Goal: Communication & Community: Answer question/provide support

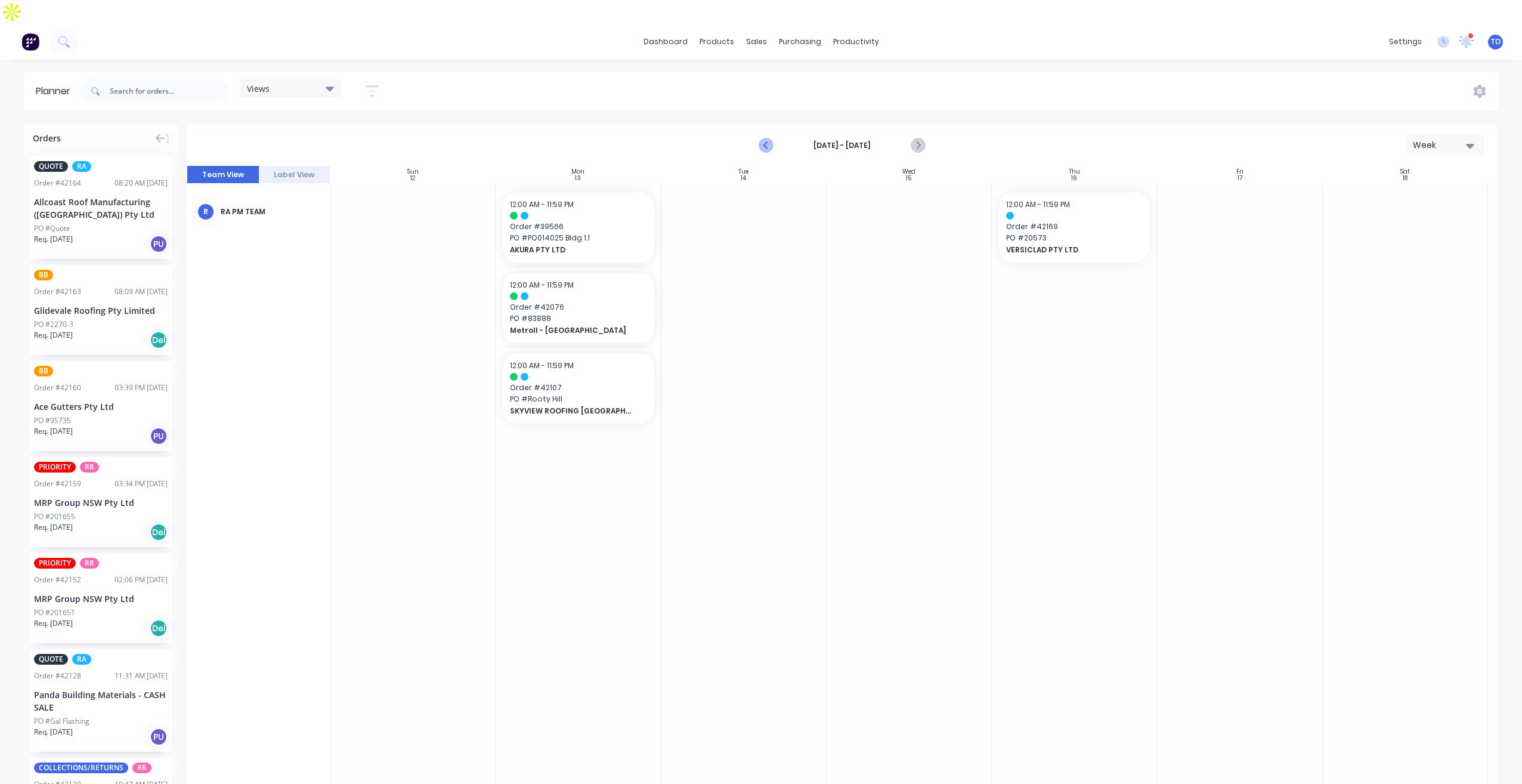
click at [765, 138] on icon "Previous page" at bounding box center [767, 145] width 14 height 14
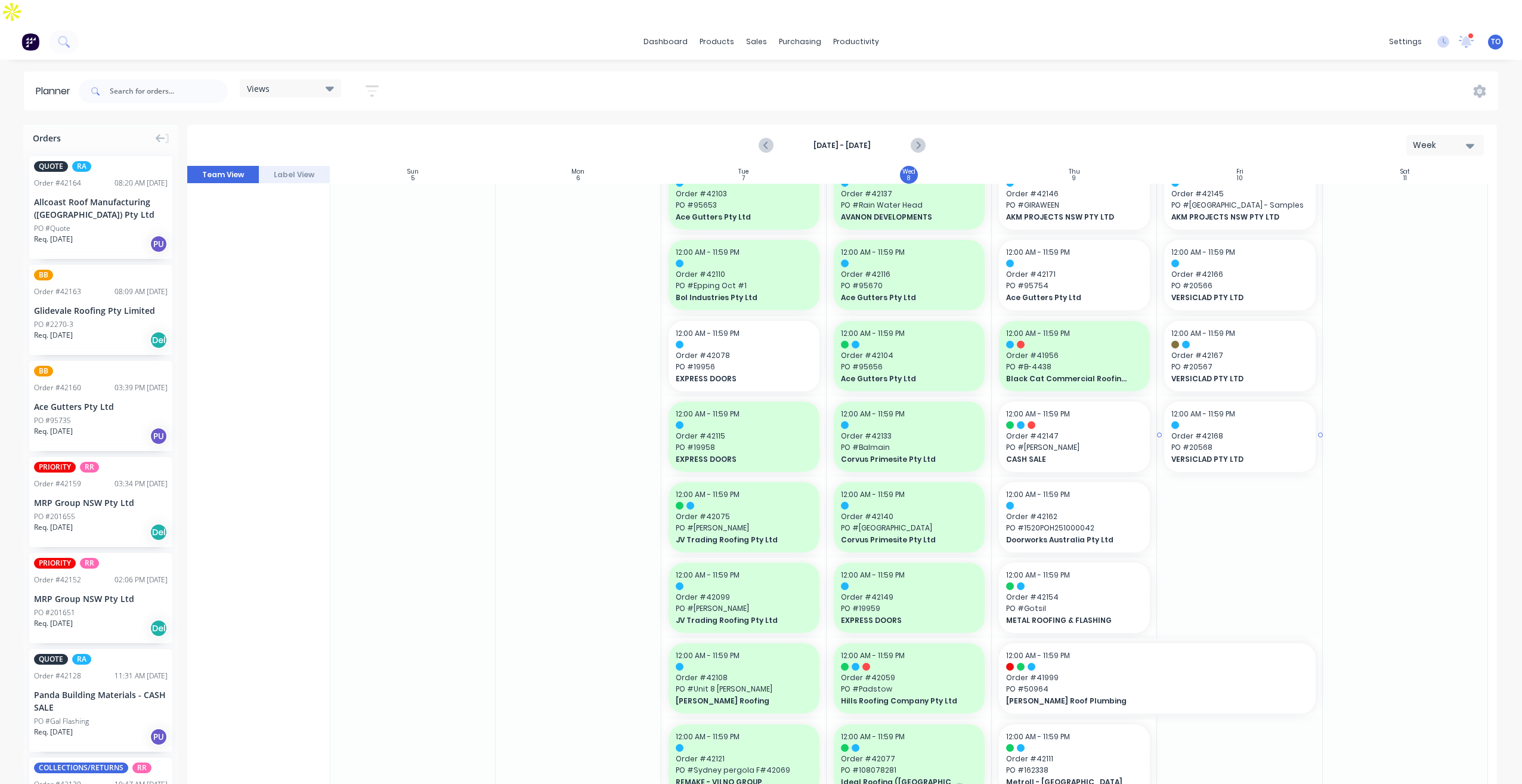
scroll to position [119, 0]
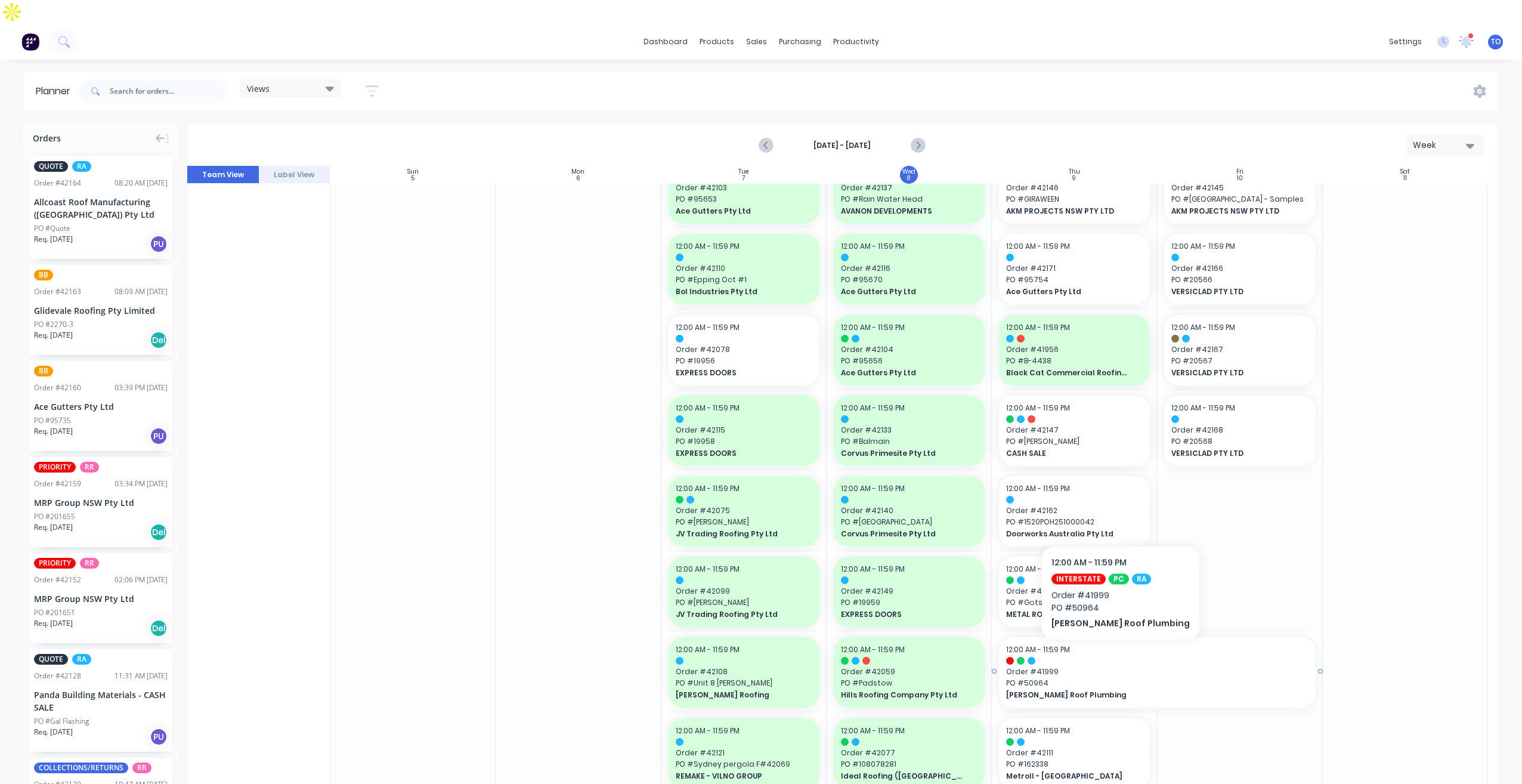
click at [1111, 667] on span "Order # 41999" at bounding box center [1157, 672] width 302 height 11
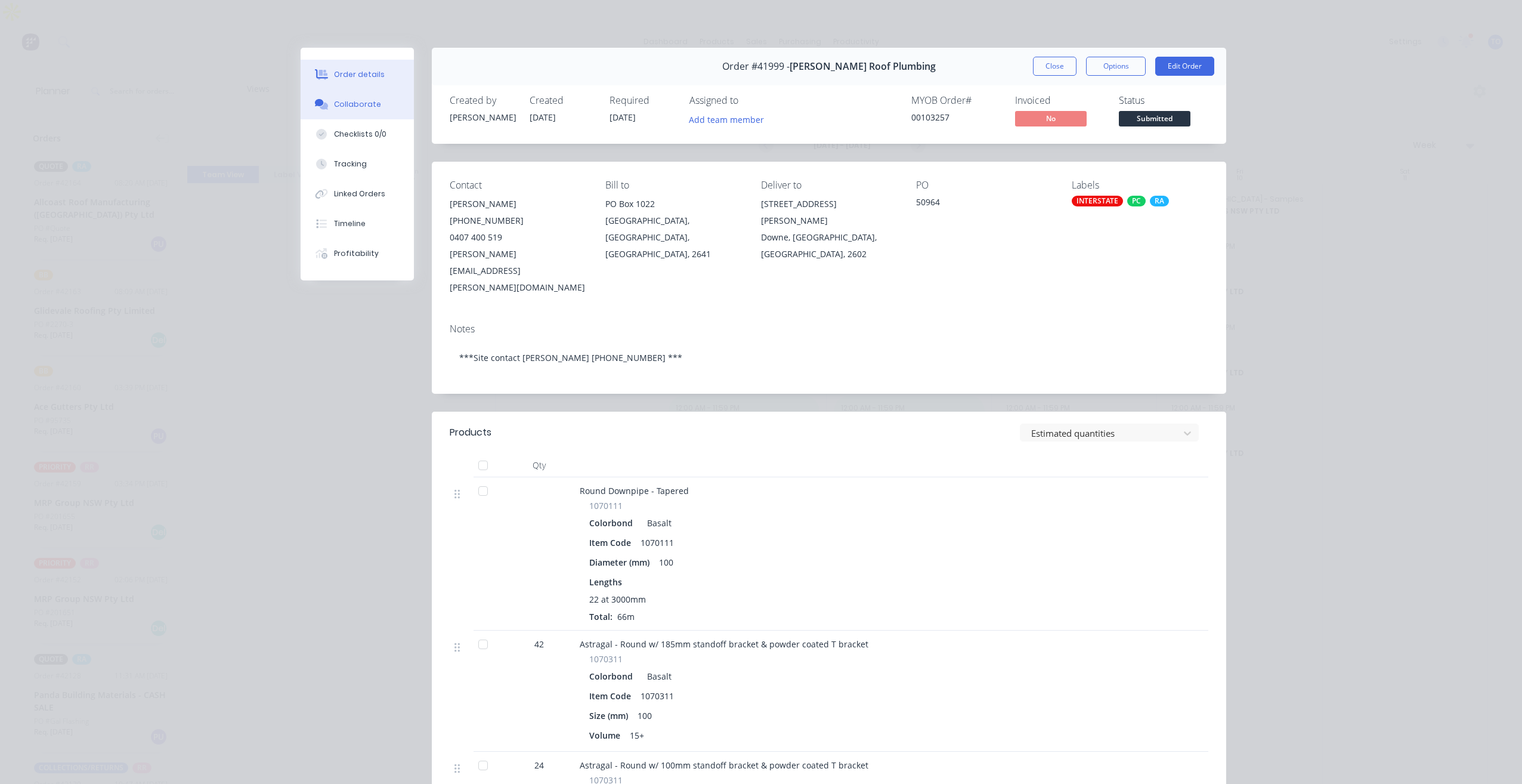
click at [368, 108] on div "Collaborate" at bounding box center [357, 105] width 47 height 11
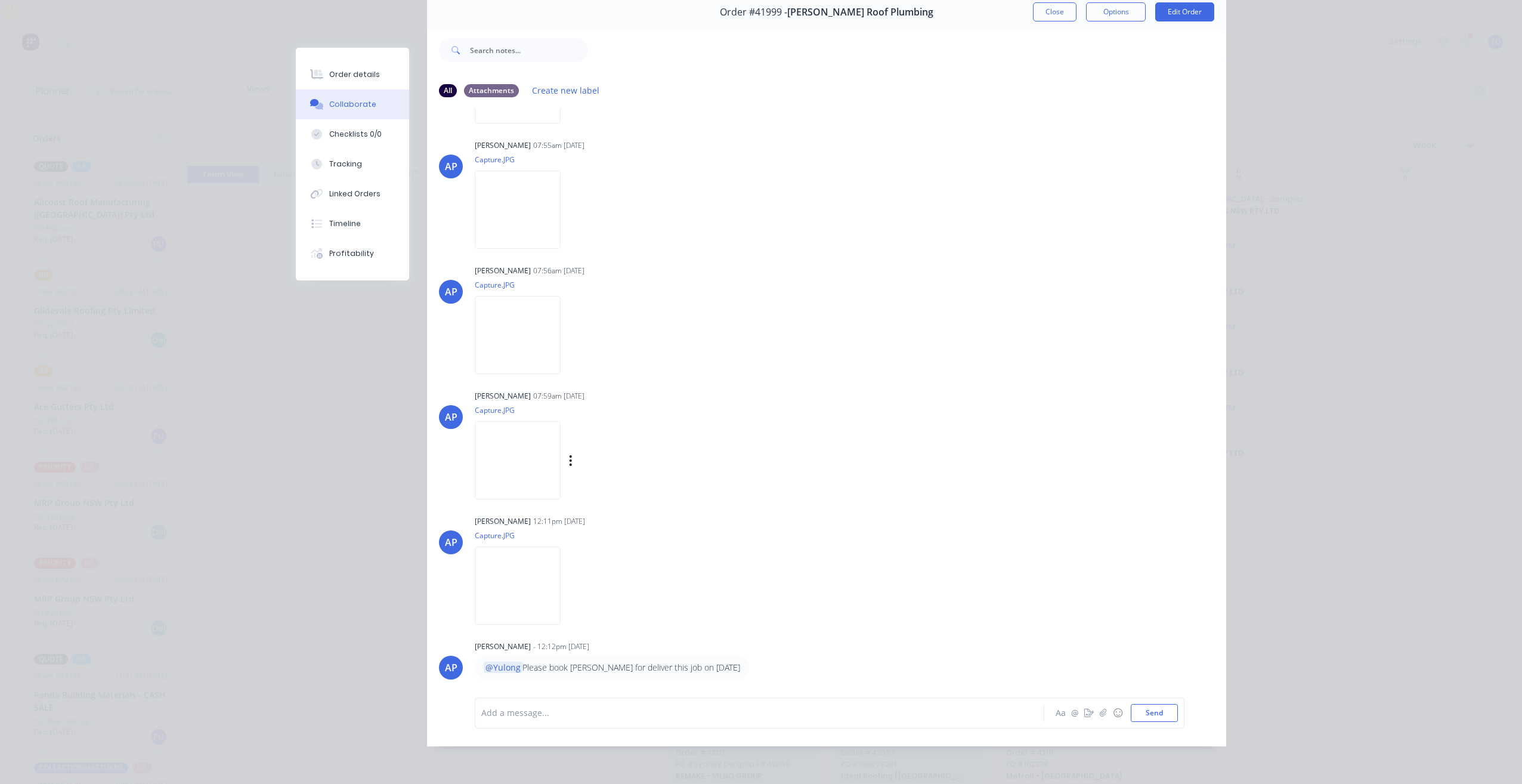
scroll to position [1, 0]
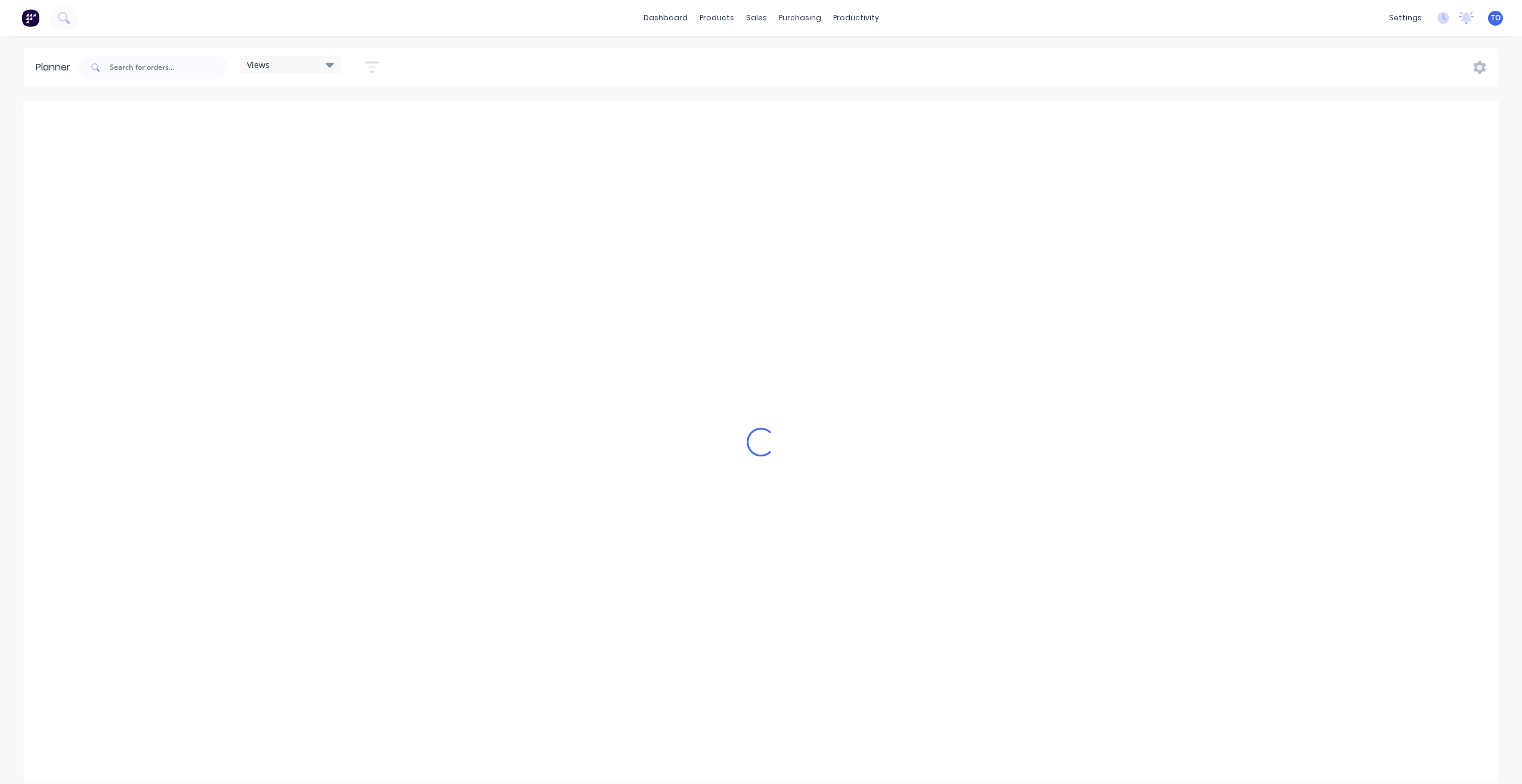
scroll to position [0, 2292]
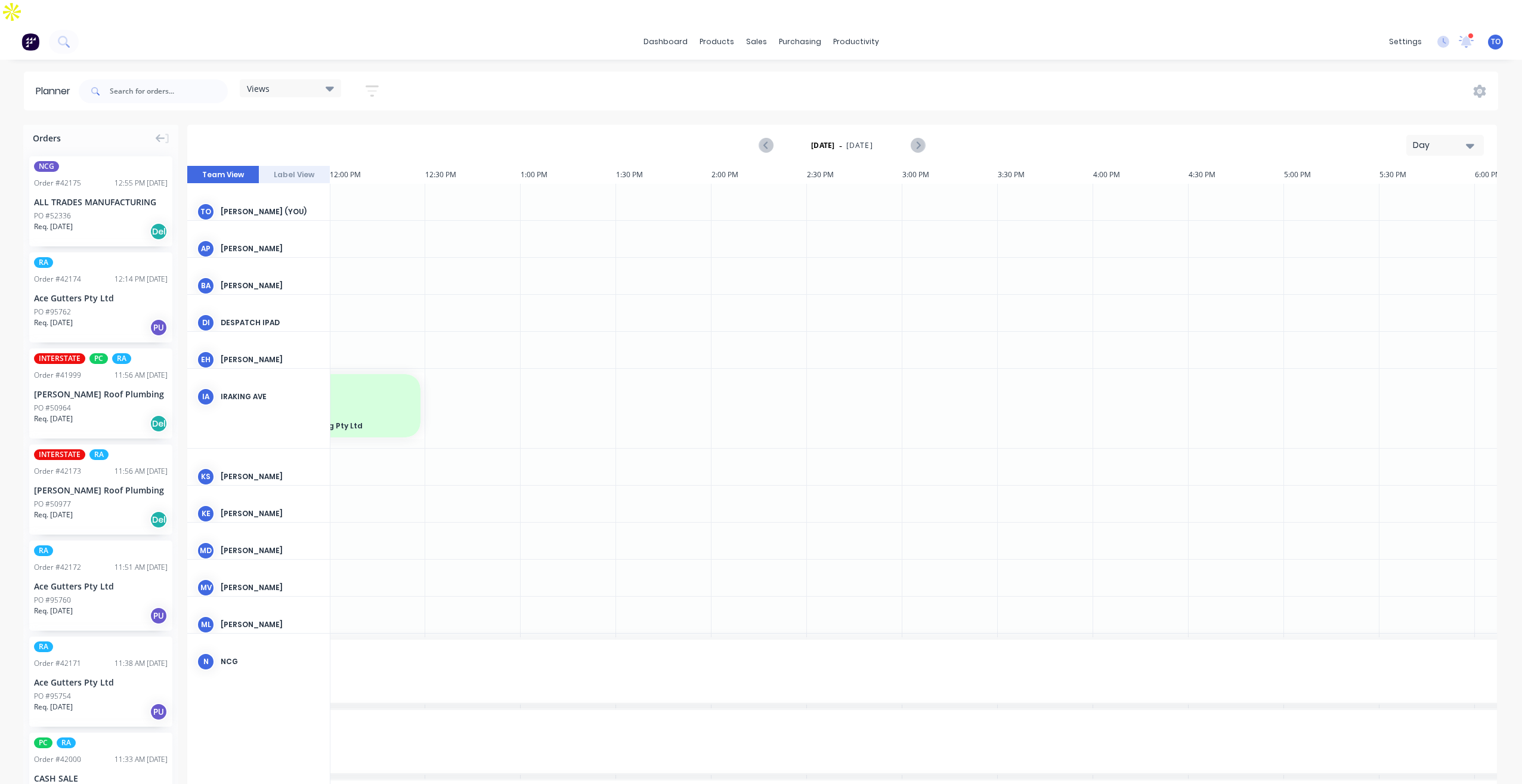
click at [92, 377] on div "INTERSTATE PC RA Order # 41999 11:56 AM 08/10/25 Meredith Roof Plumbing PO #509…" at bounding box center [100, 393] width 143 height 90
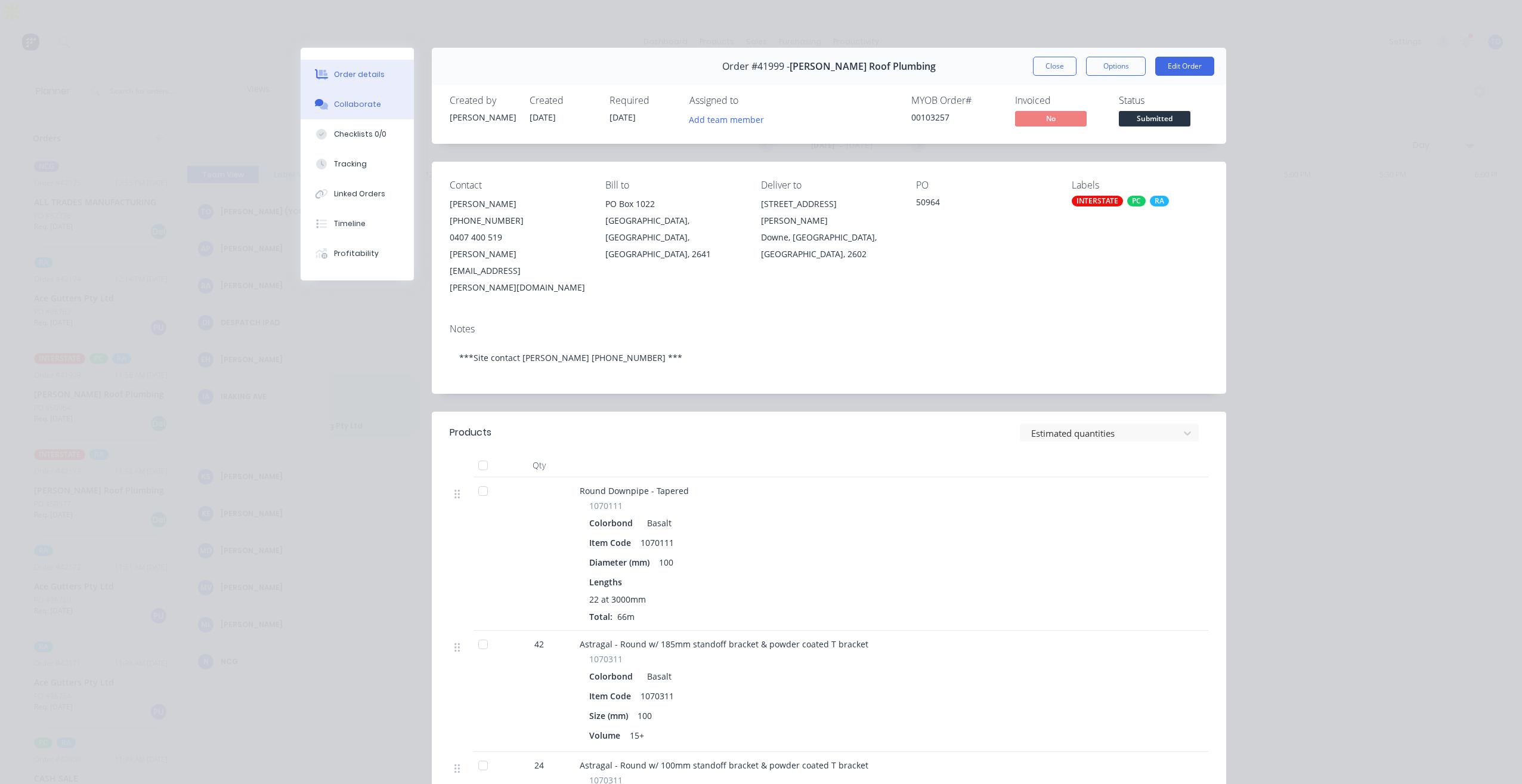
click at [355, 106] on div "Collaborate" at bounding box center [357, 105] width 47 height 11
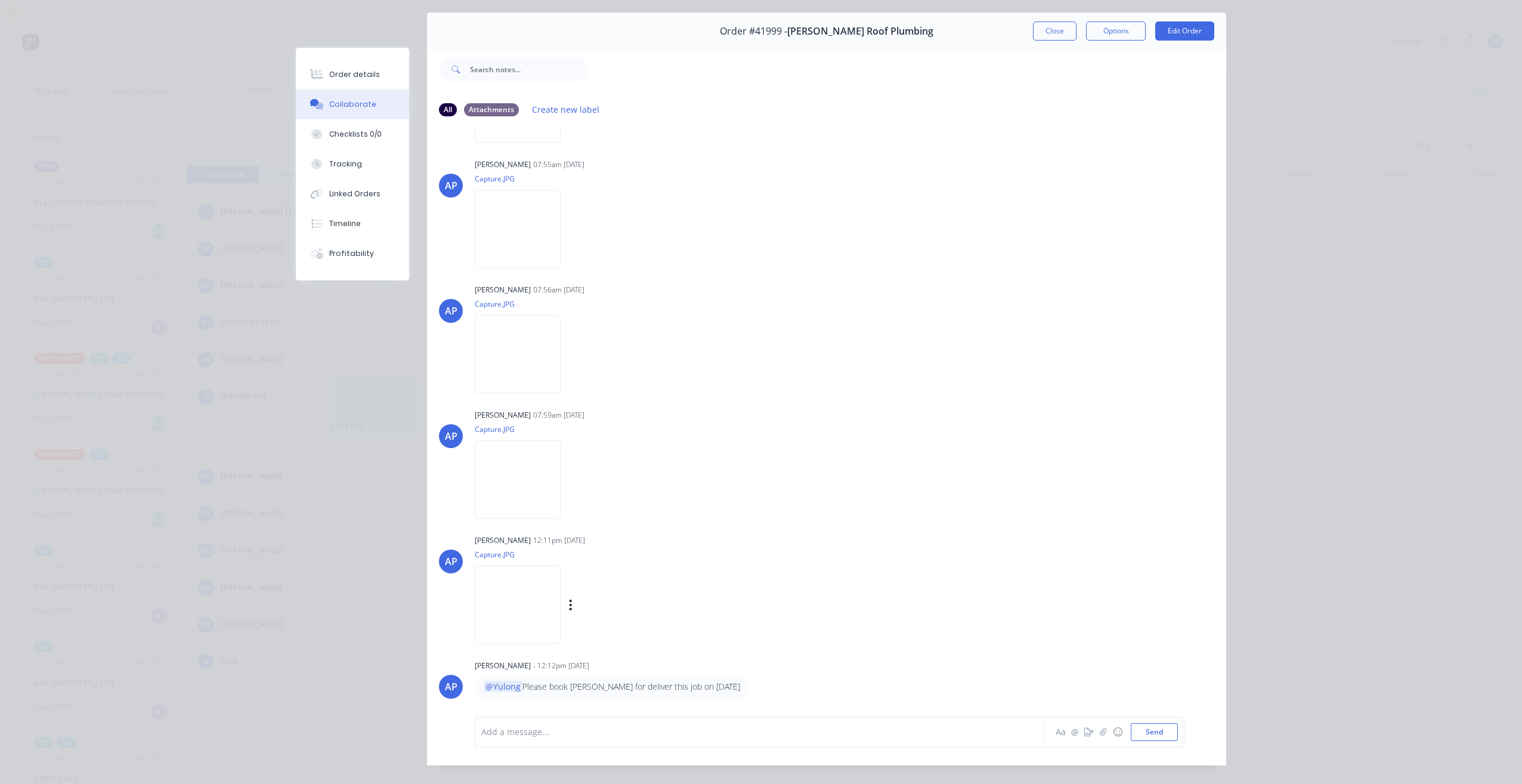
scroll to position [54, 0]
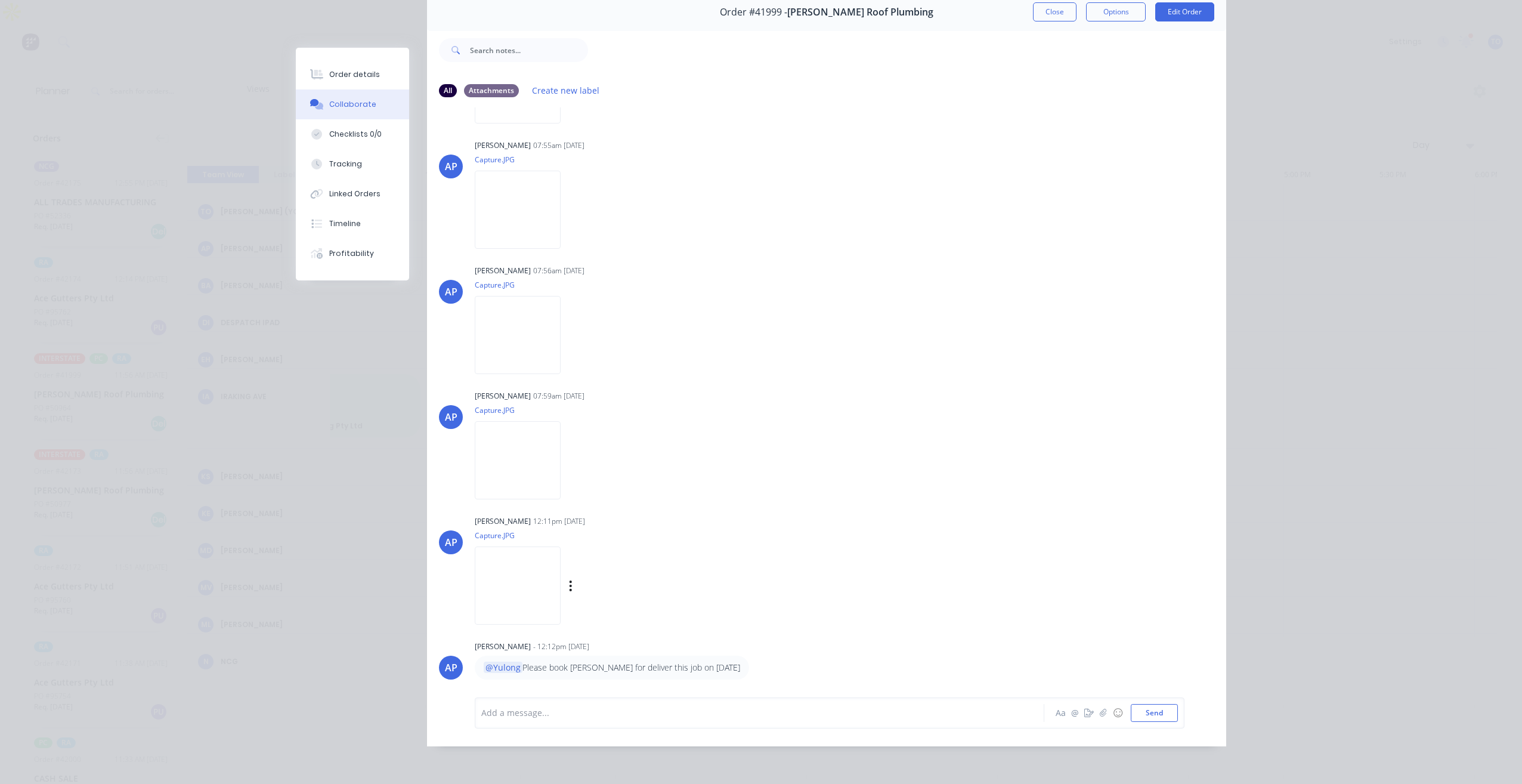
click at [561, 586] on img at bounding box center [517, 586] width 86 height 78
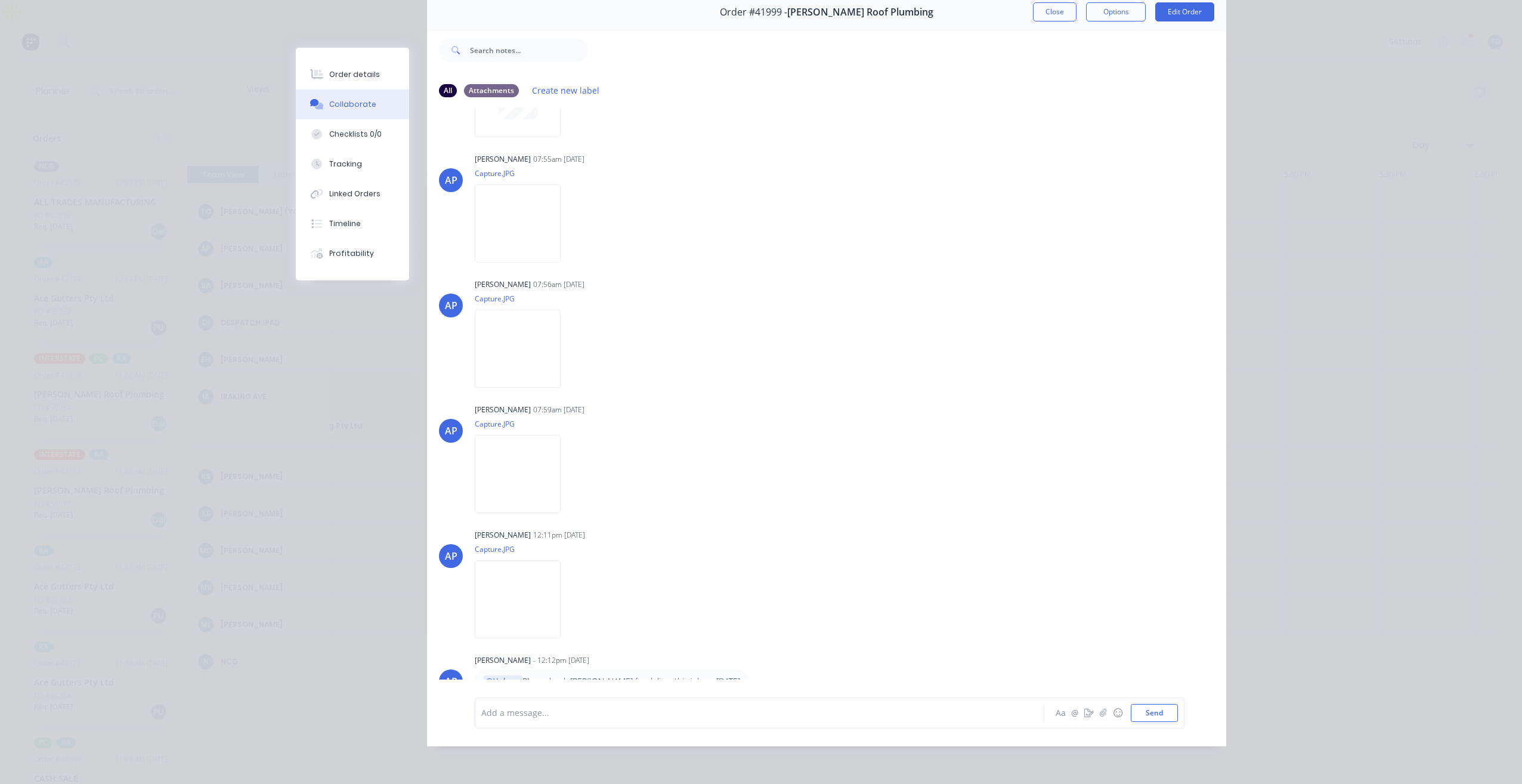
scroll to position [358, 0]
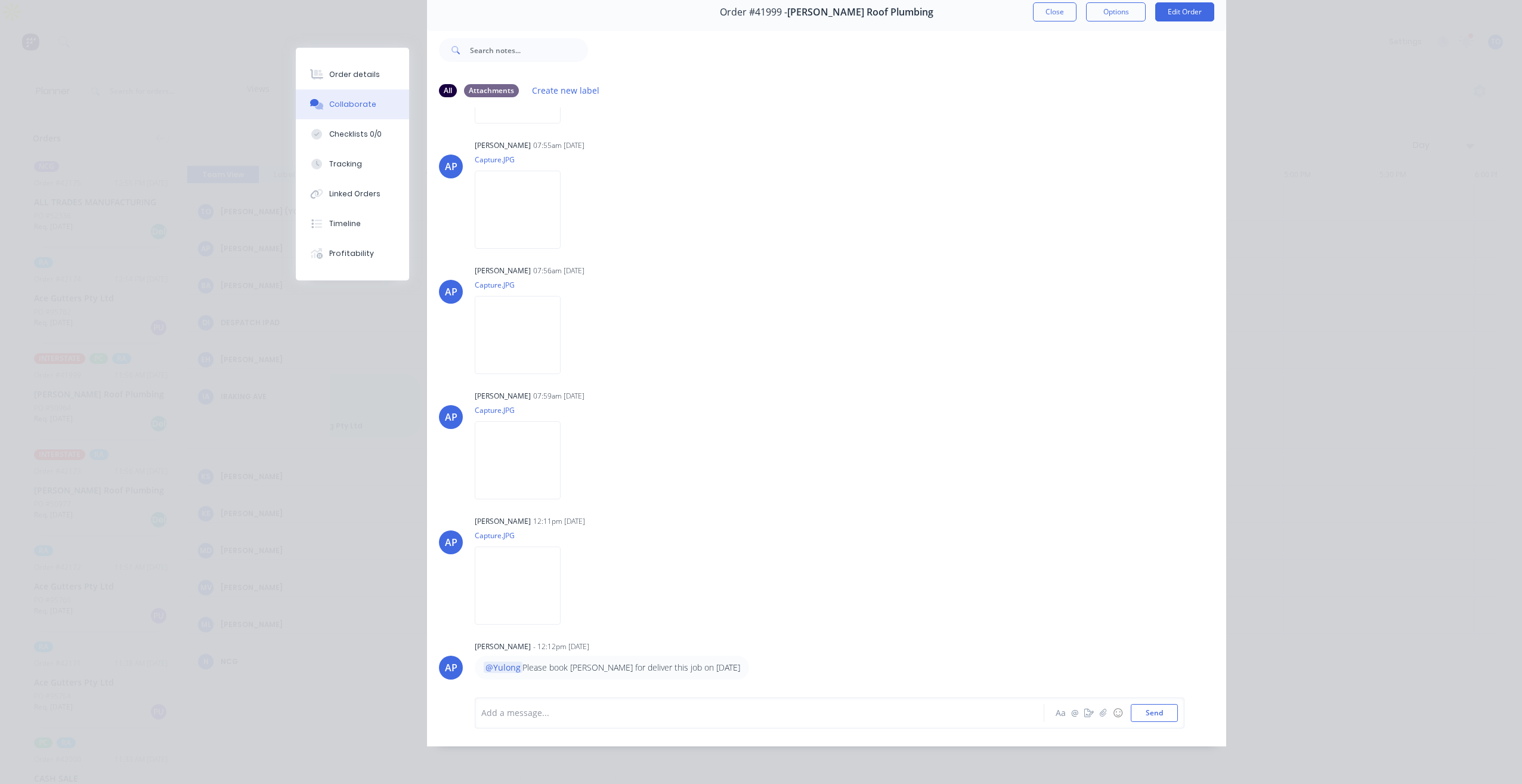
click at [598, 721] on div "Add a message..." at bounding box center [743, 713] width 522 height 18
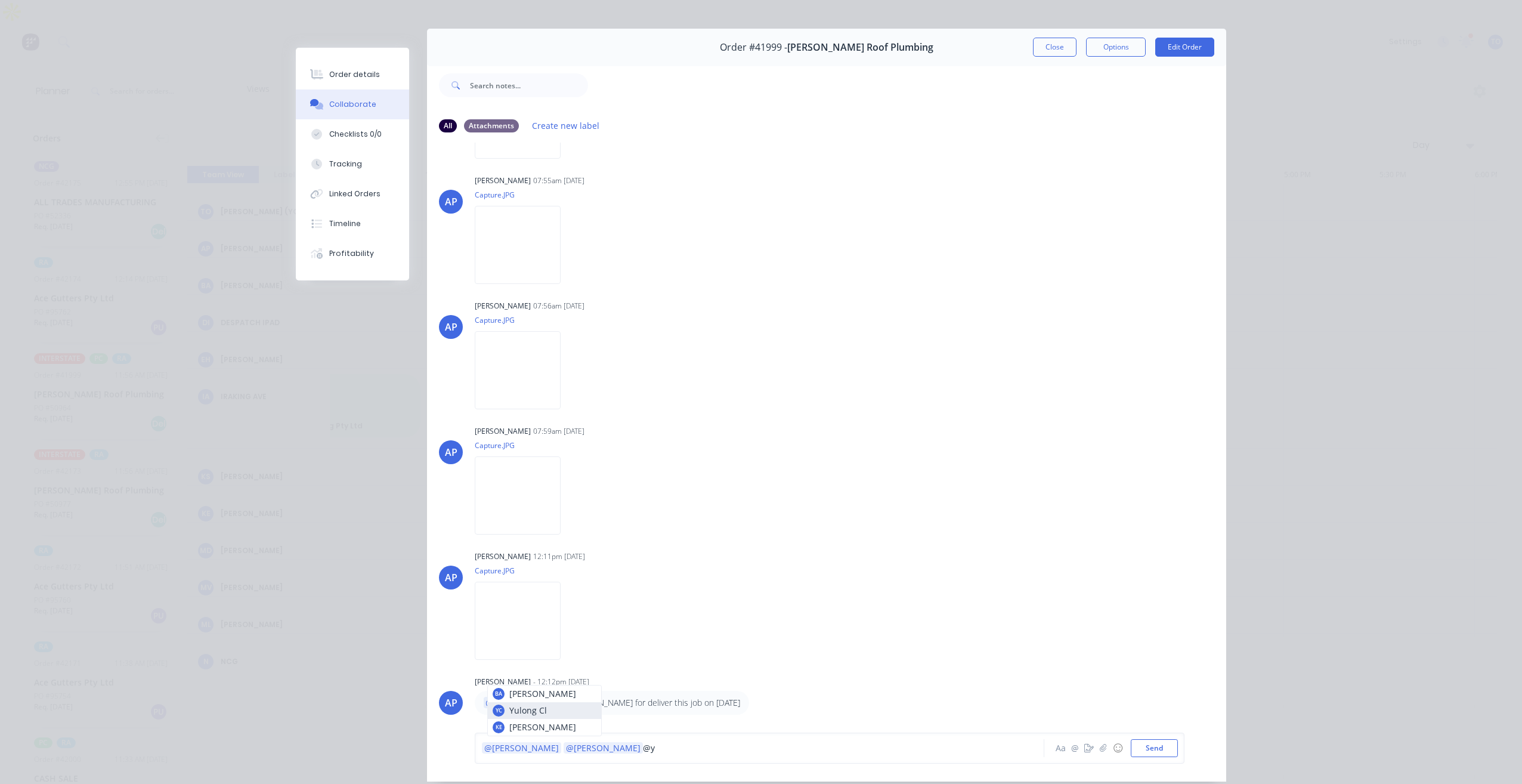
scroll to position [0, 0]
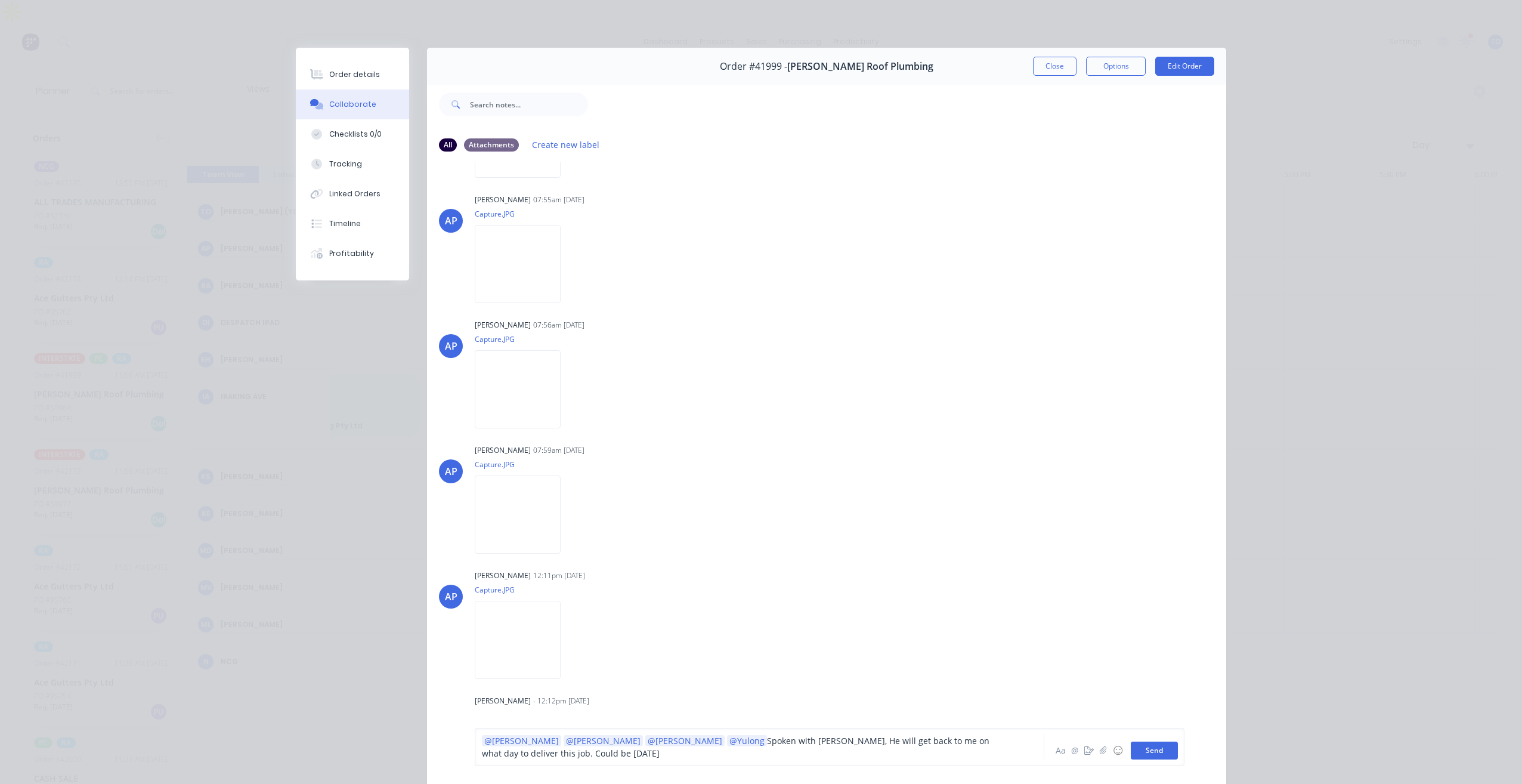
click at [1161, 751] on button "Send" at bounding box center [1155, 751] width 47 height 18
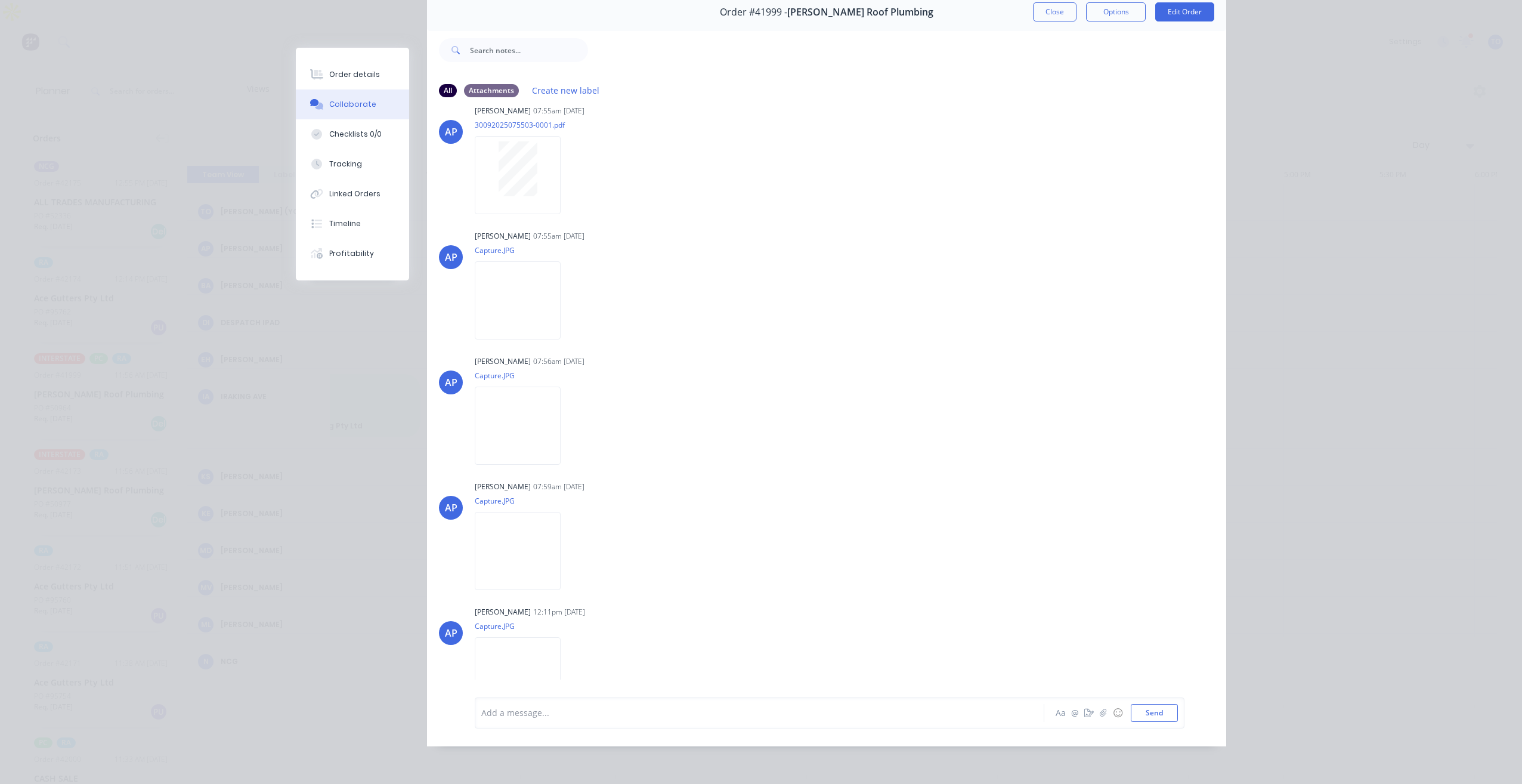
scroll to position [430, 0]
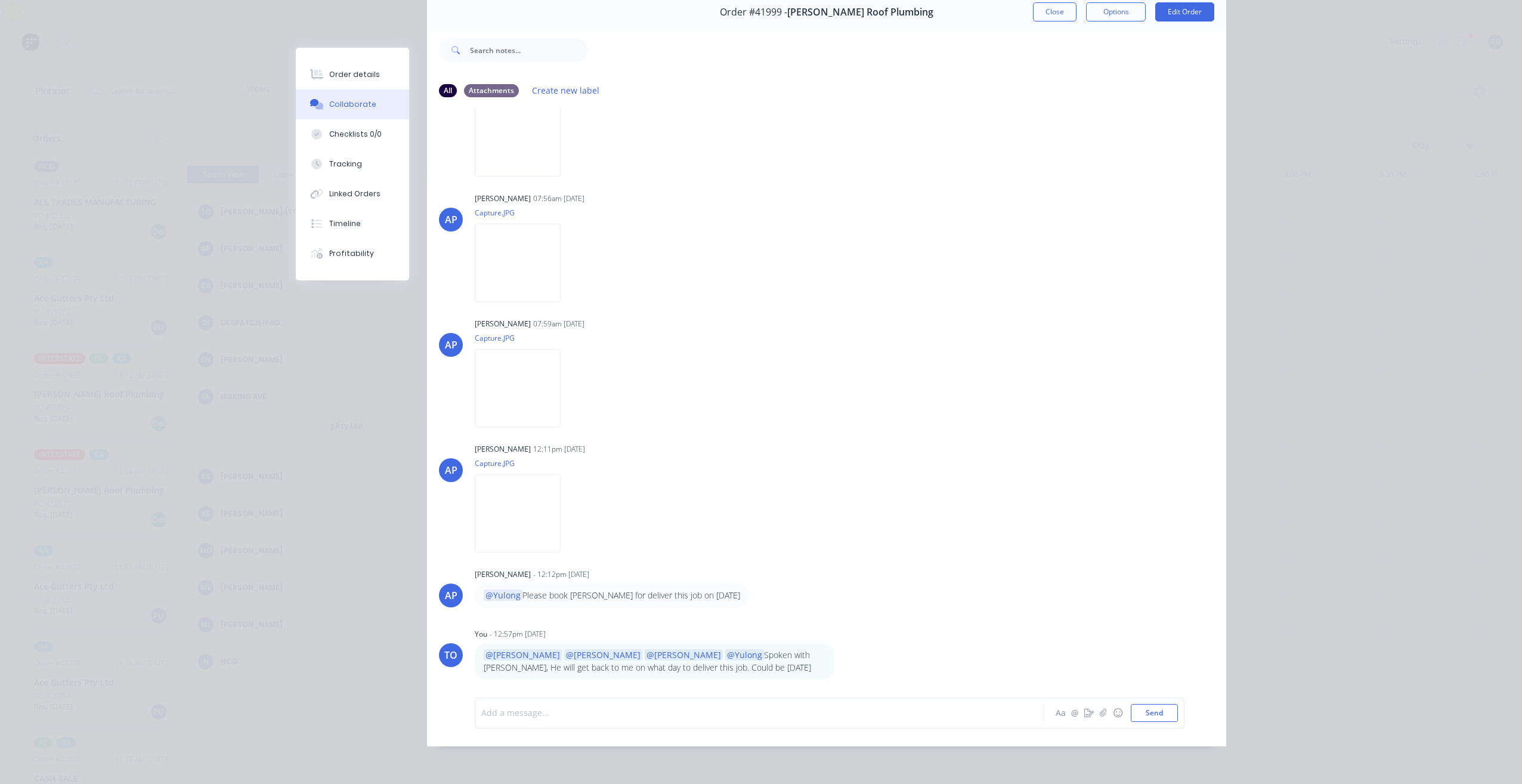
click at [641, 718] on div at bounding box center [743, 713] width 522 height 13
click at [628, 712] on div at bounding box center [743, 713] width 522 height 13
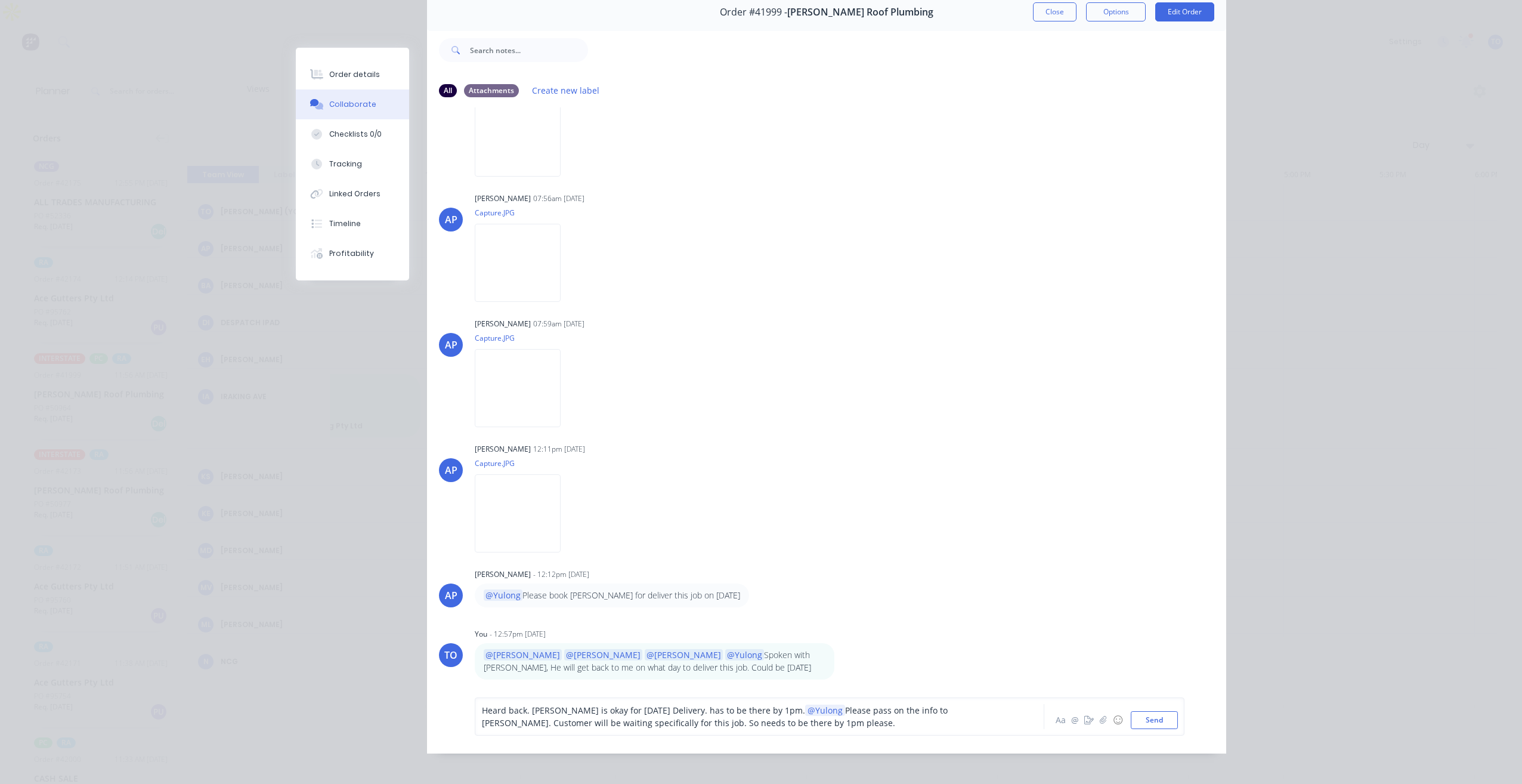
click at [1151, 730] on div "Heard back. Ron is okay for Friday Delivery. has to be there by 1pm. @Yulong Pl…" at bounding box center [829, 716] width 710 height 38
click at [1156, 724] on button "Send" at bounding box center [1155, 720] width 47 height 18
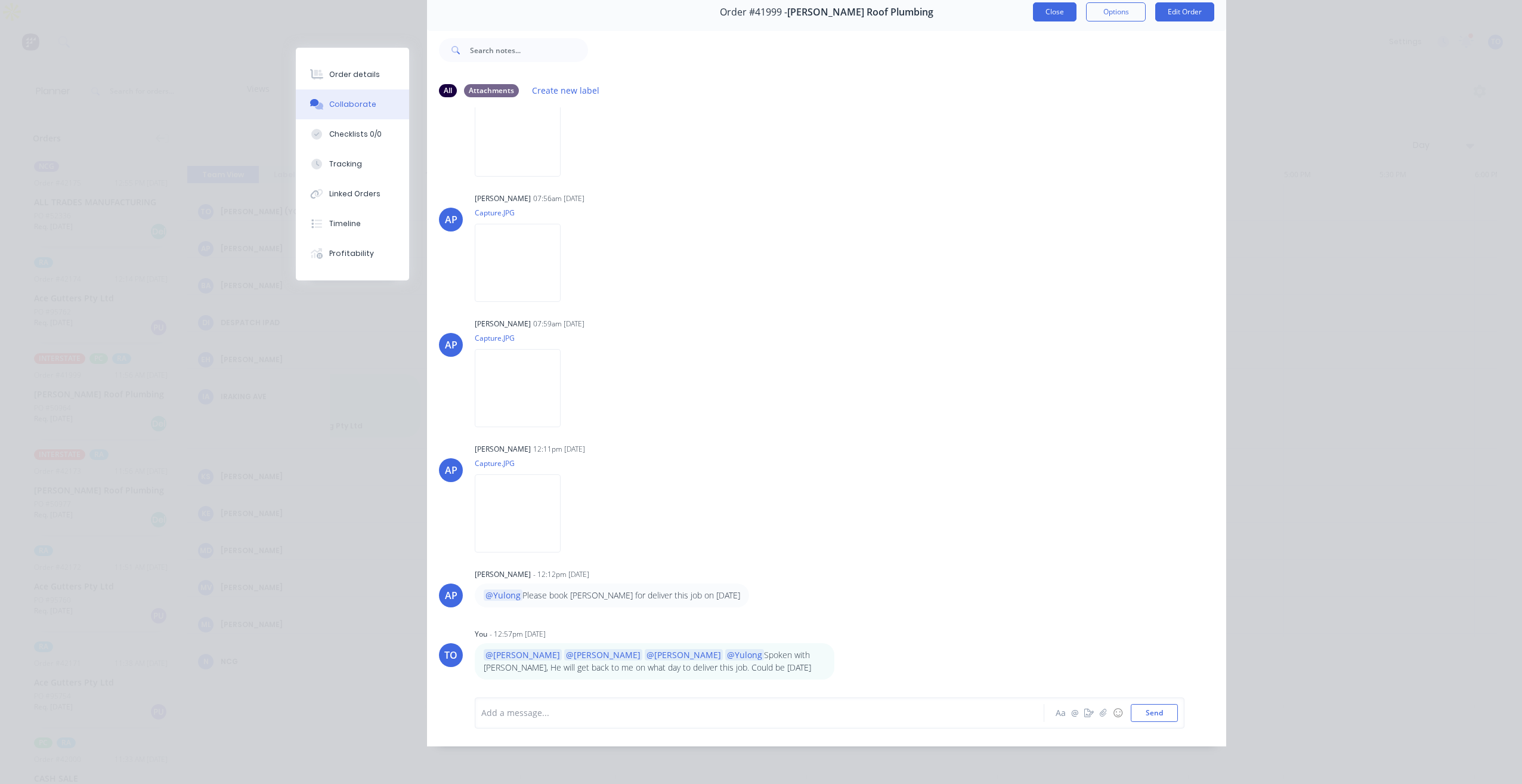
click at [1044, 20] on button "Close" at bounding box center [1055, 12] width 43 height 19
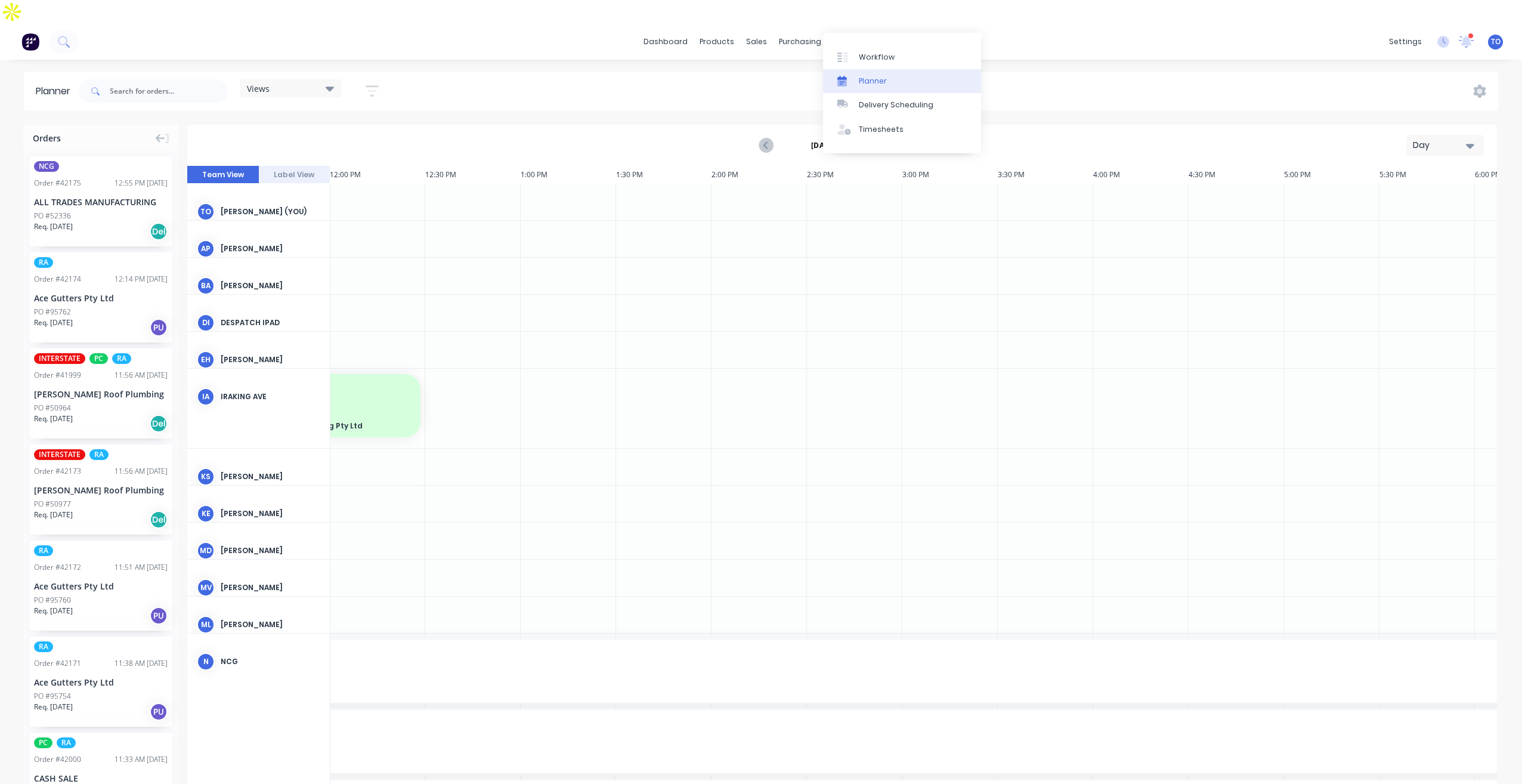
click at [875, 77] on div "Planner" at bounding box center [872, 81] width 28 height 11
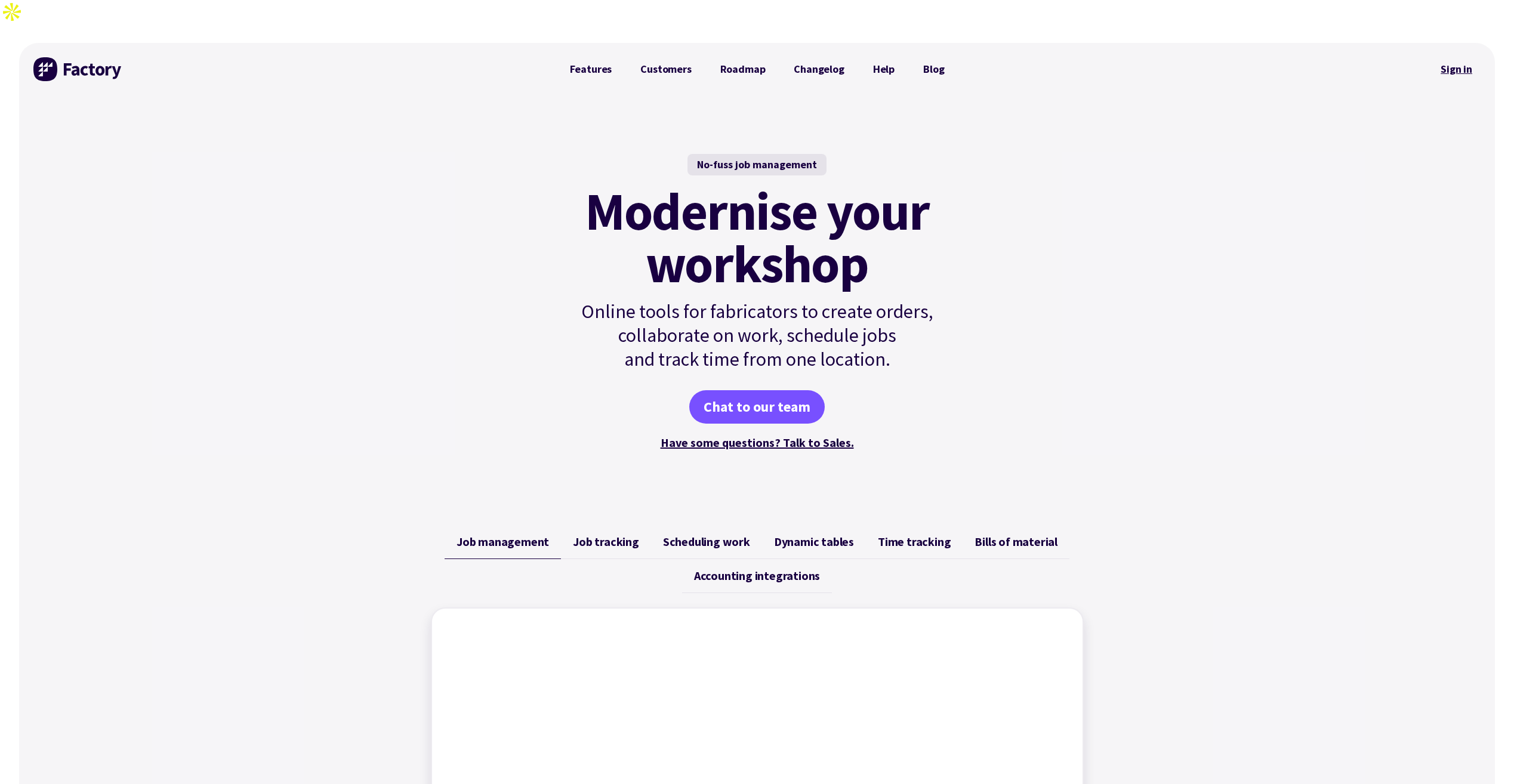
click at [1448, 55] on link "Sign in" at bounding box center [1456, 69] width 49 height 27
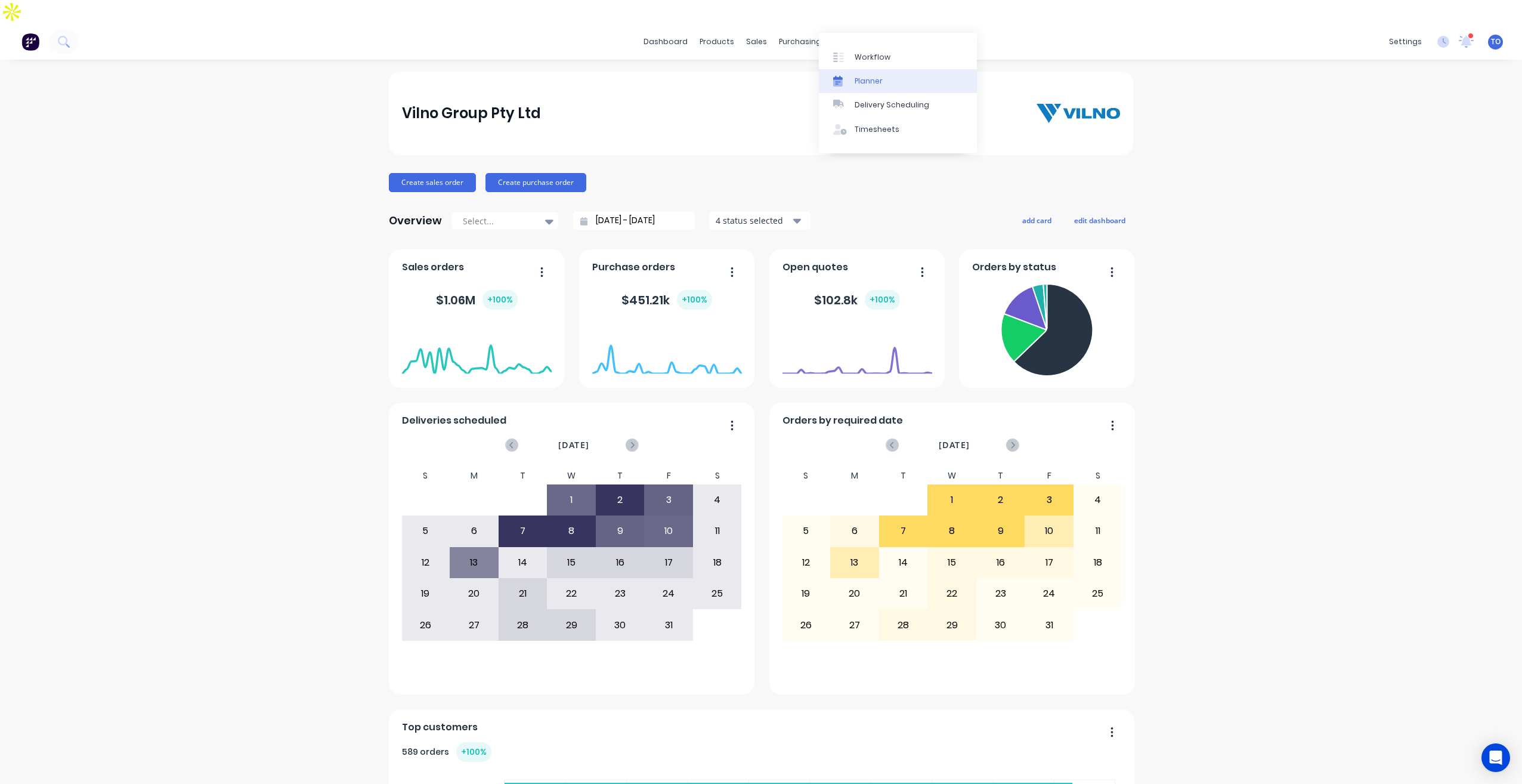
click at [867, 83] on div "Planner" at bounding box center [869, 81] width 28 height 11
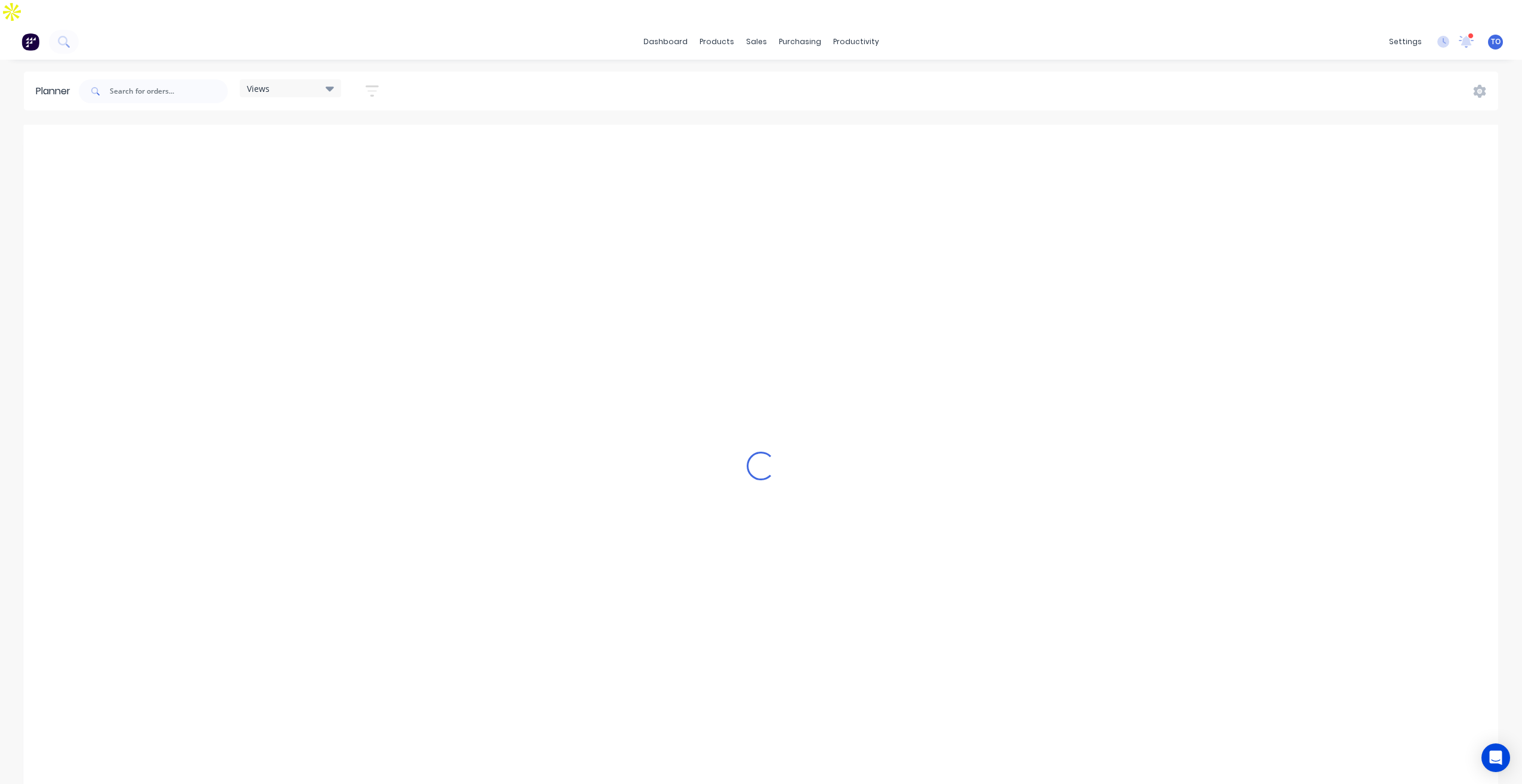
scroll to position [0, 2482]
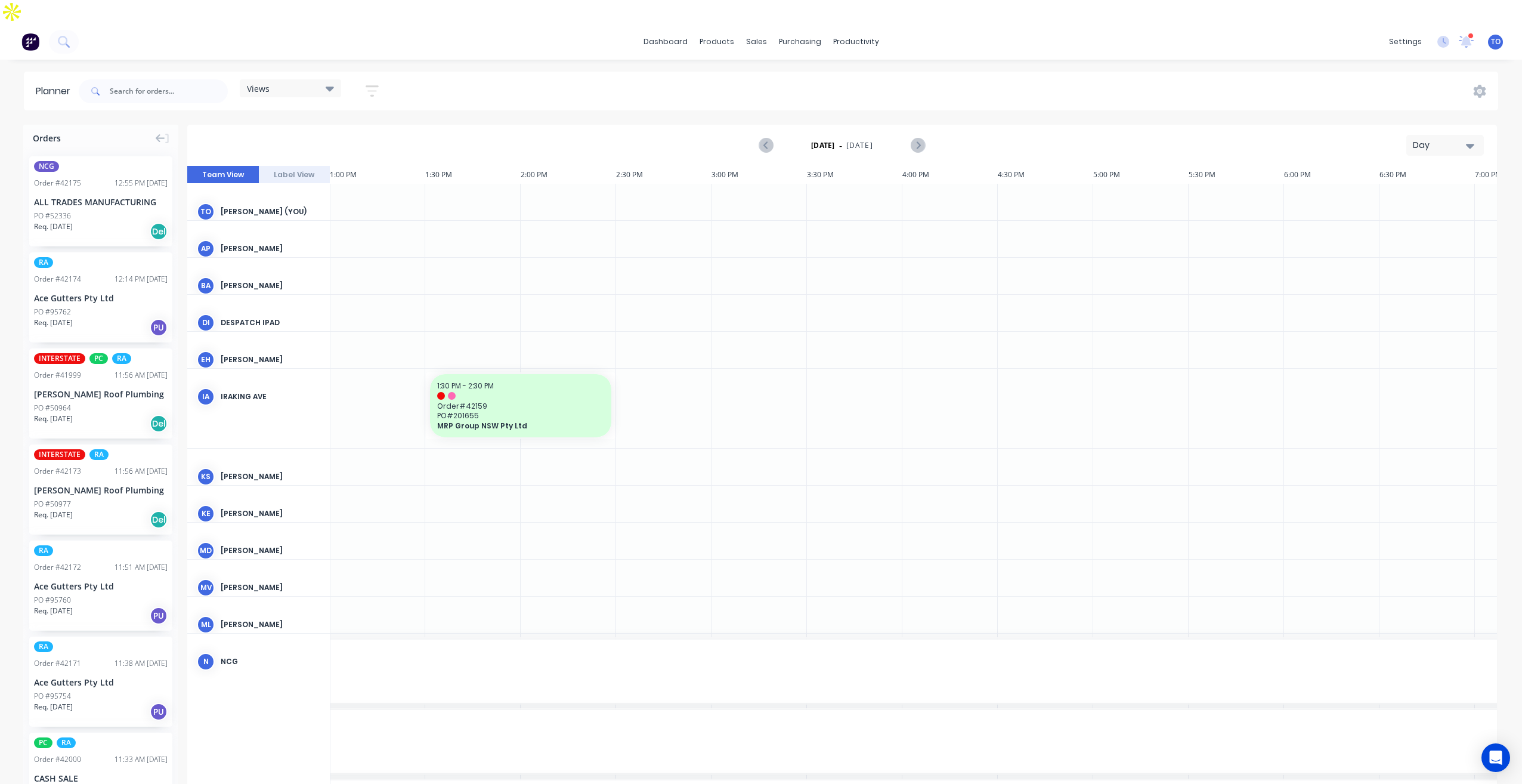
click at [1433, 139] on div "Day" at bounding box center [1440, 145] width 55 height 13
click at [1383, 189] on div "Week" at bounding box center [1424, 201] width 118 height 23
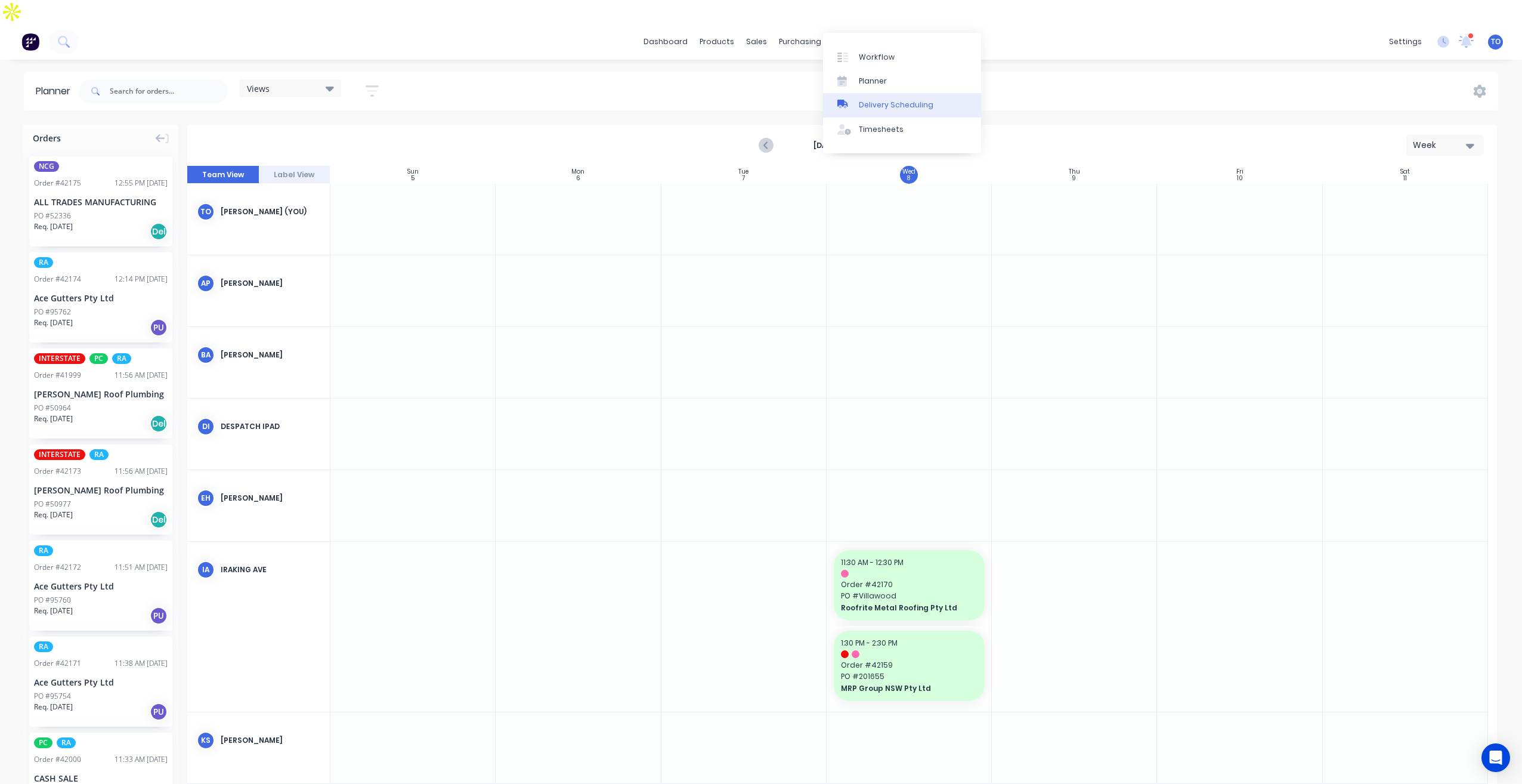
drag, startPoint x: 881, startPoint y: 105, endPoint x: 871, endPoint y: 105, distance: 10.0
click at [881, 103] on div "Delivery Scheduling" at bounding box center [896, 105] width 75 height 11
